Goal: Find specific page/section: Find specific page/section

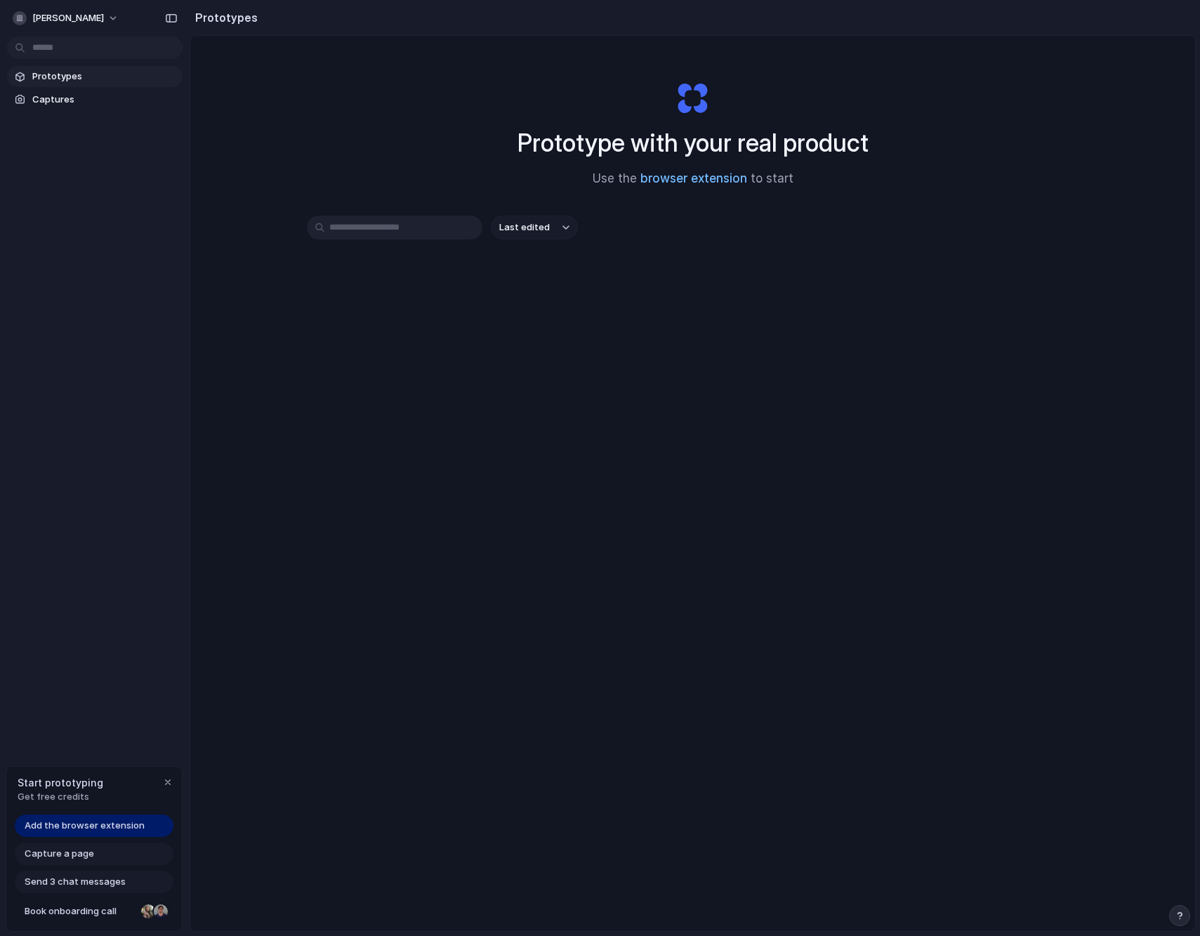
click at [711, 183] on link "browser extension" at bounding box center [693, 178] width 107 height 14
click at [538, 233] on span "Last edited" at bounding box center [524, 227] width 51 height 14
click at [459, 415] on div "Last edited Last created Alphabetical" at bounding box center [600, 468] width 1200 height 936
